Goal: Check status: Check status

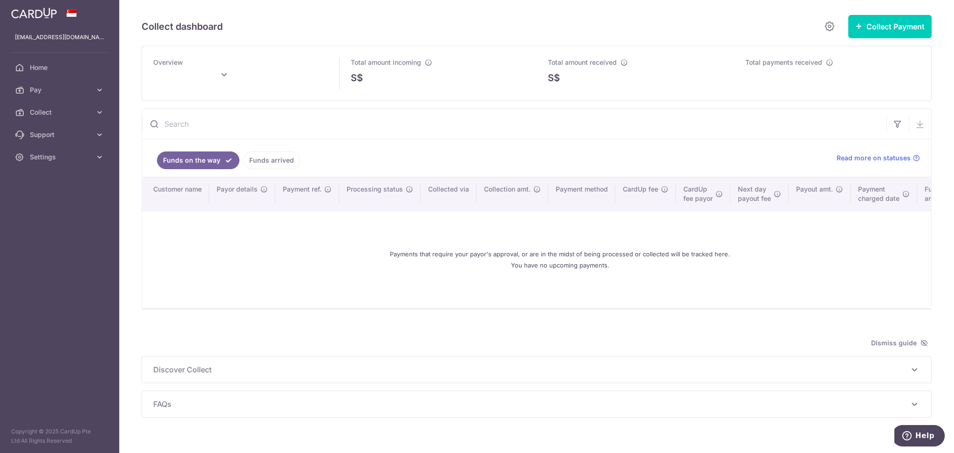
click at [284, 159] on link "Funds arrived" at bounding box center [271, 160] width 57 height 18
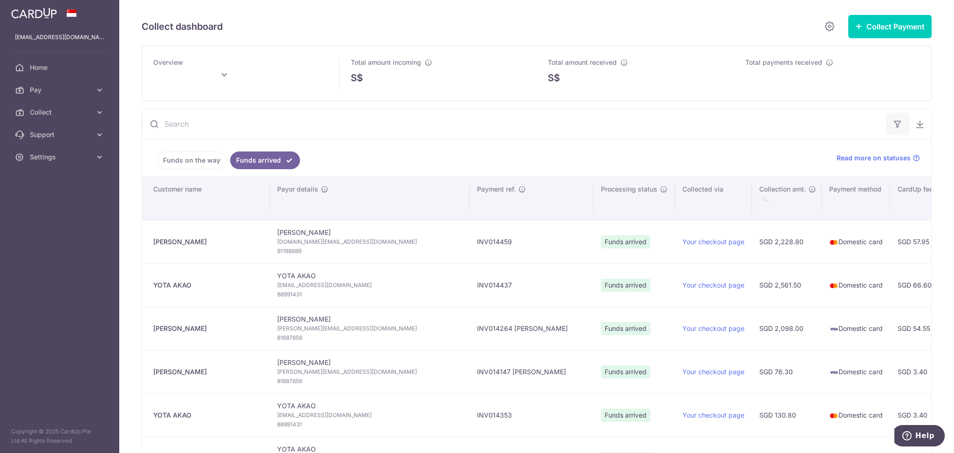
click at [894, 117] on button "button" at bounding box center [897, 124] width 22 height 22
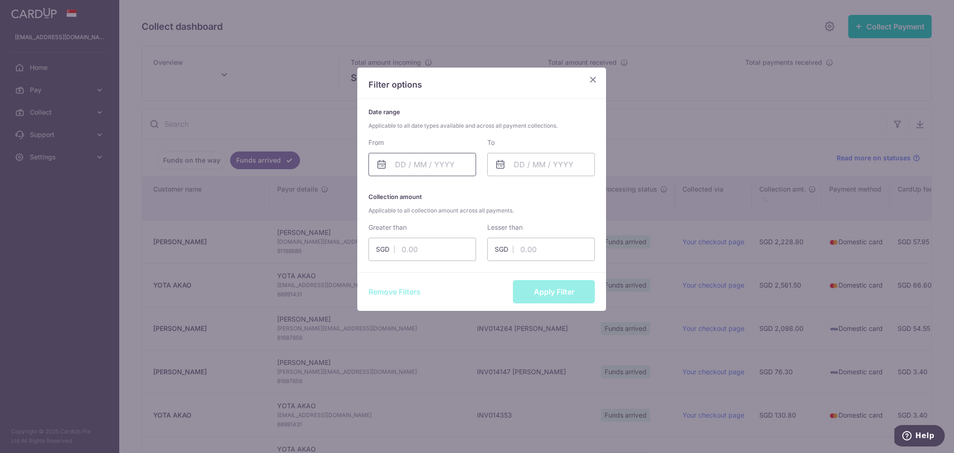
click at [412, 165] on input "text" at bounding box center [422, 164] width 108 height 23
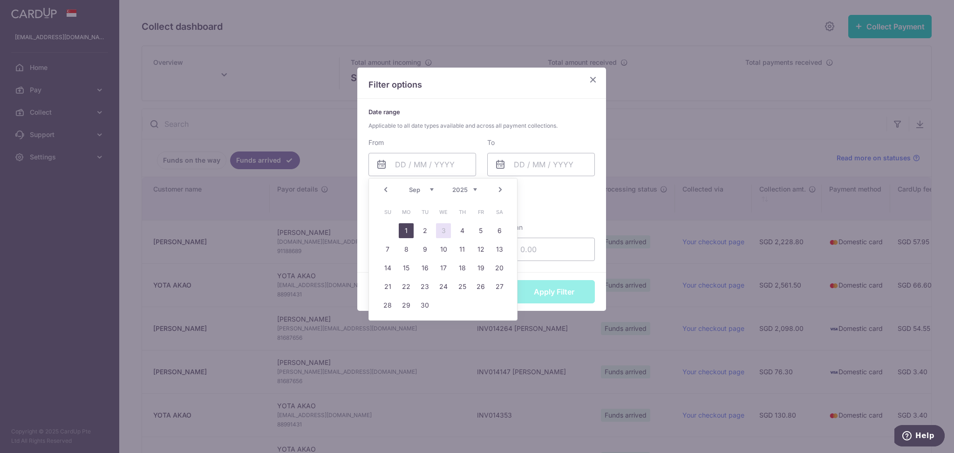
drag, startPoint x: 406, startPoint y: 230, endPoint x: 466, endPoint y: 188, distance: 72.6
click at [406, 228] on link "1" at bounding box center [406, 230] width 15 height 15
type input "[DATE]"
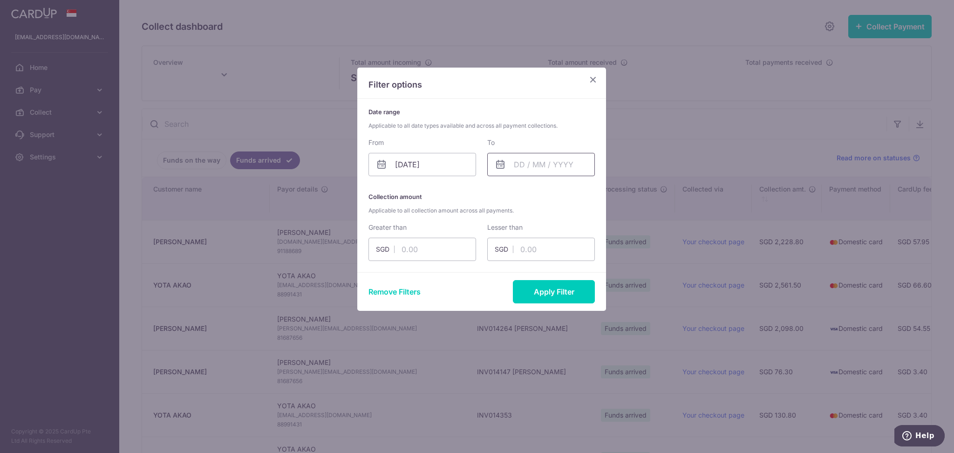
click at [530, 163] on input "text" at bounding box center [541, 164] width 108 height 23
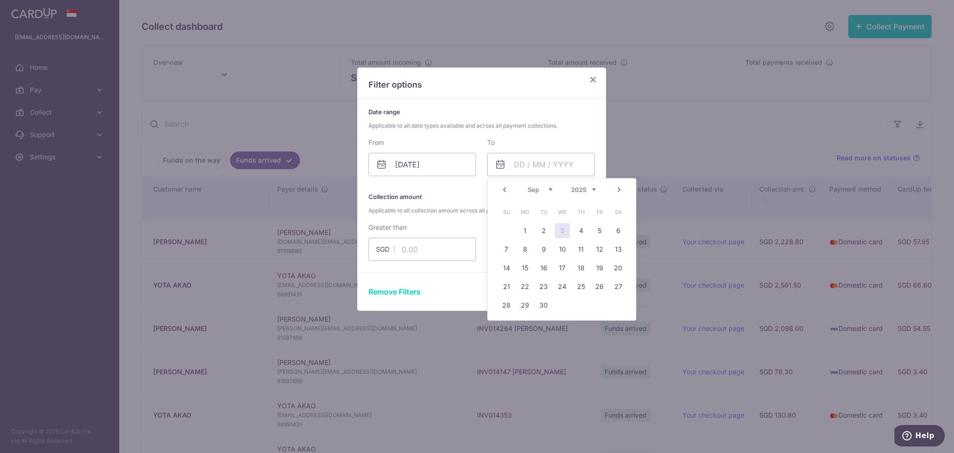
click at [563, 232] on link "3" at bounding box center [562, 230] width 15 height 15
type input "[DATE]"
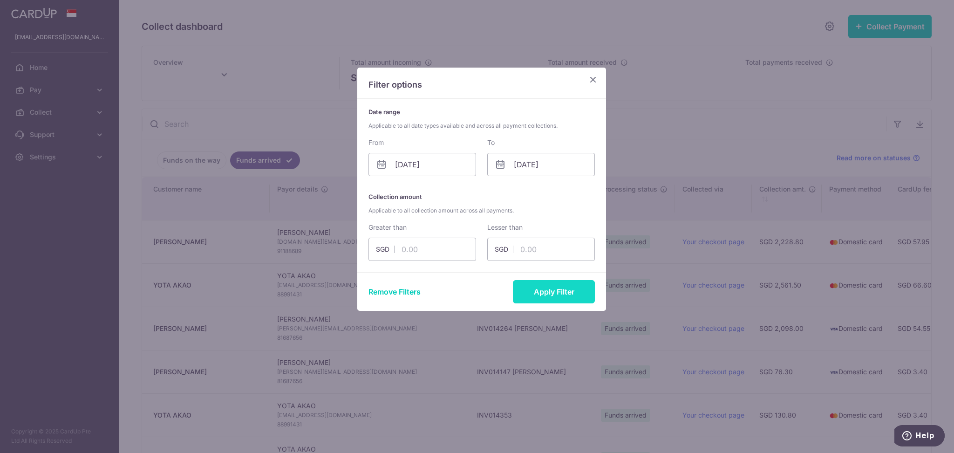
click at [562, 290] on button "Apply Filter" at bounding box center [554, 291] width 82 height 23
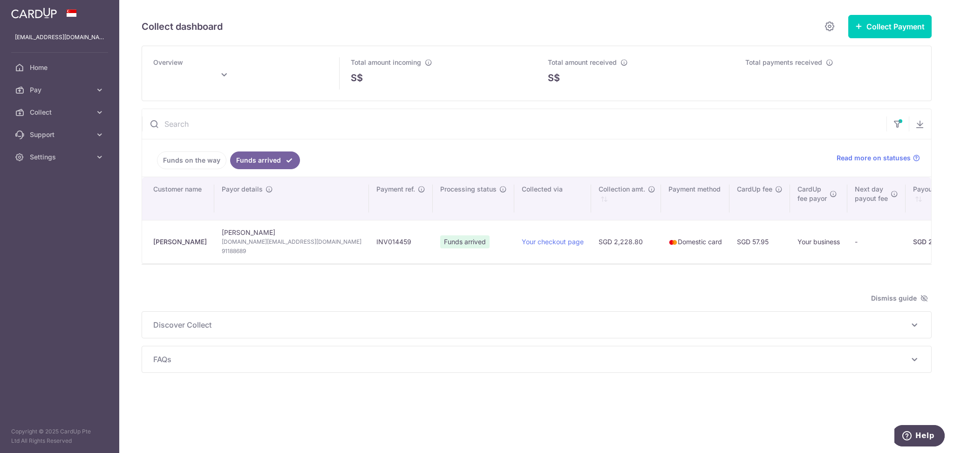
type input "[DATE]"
click at [923, 121] on icon "button" at bounding box center [919, 123] width 9 height 9
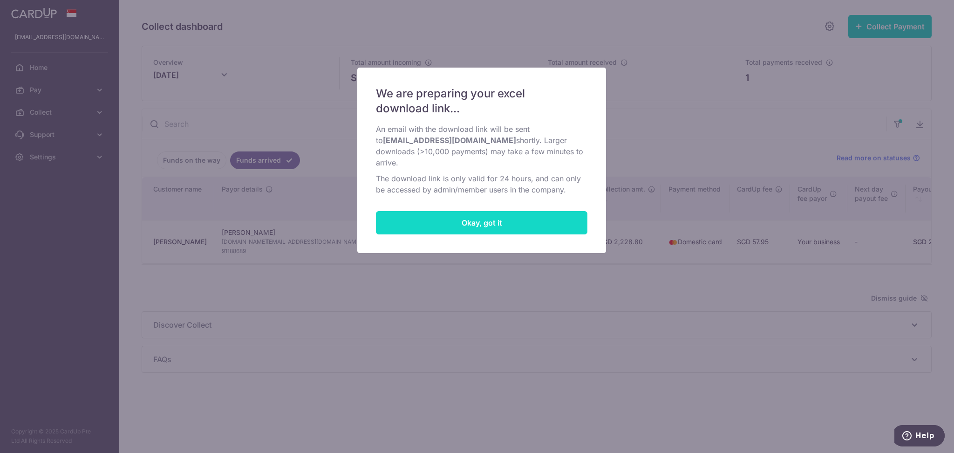
click at [535, 226] on button "Okay, got it" at bounding box center [481, 222] width 211 height 23
